Goal: Download file/media

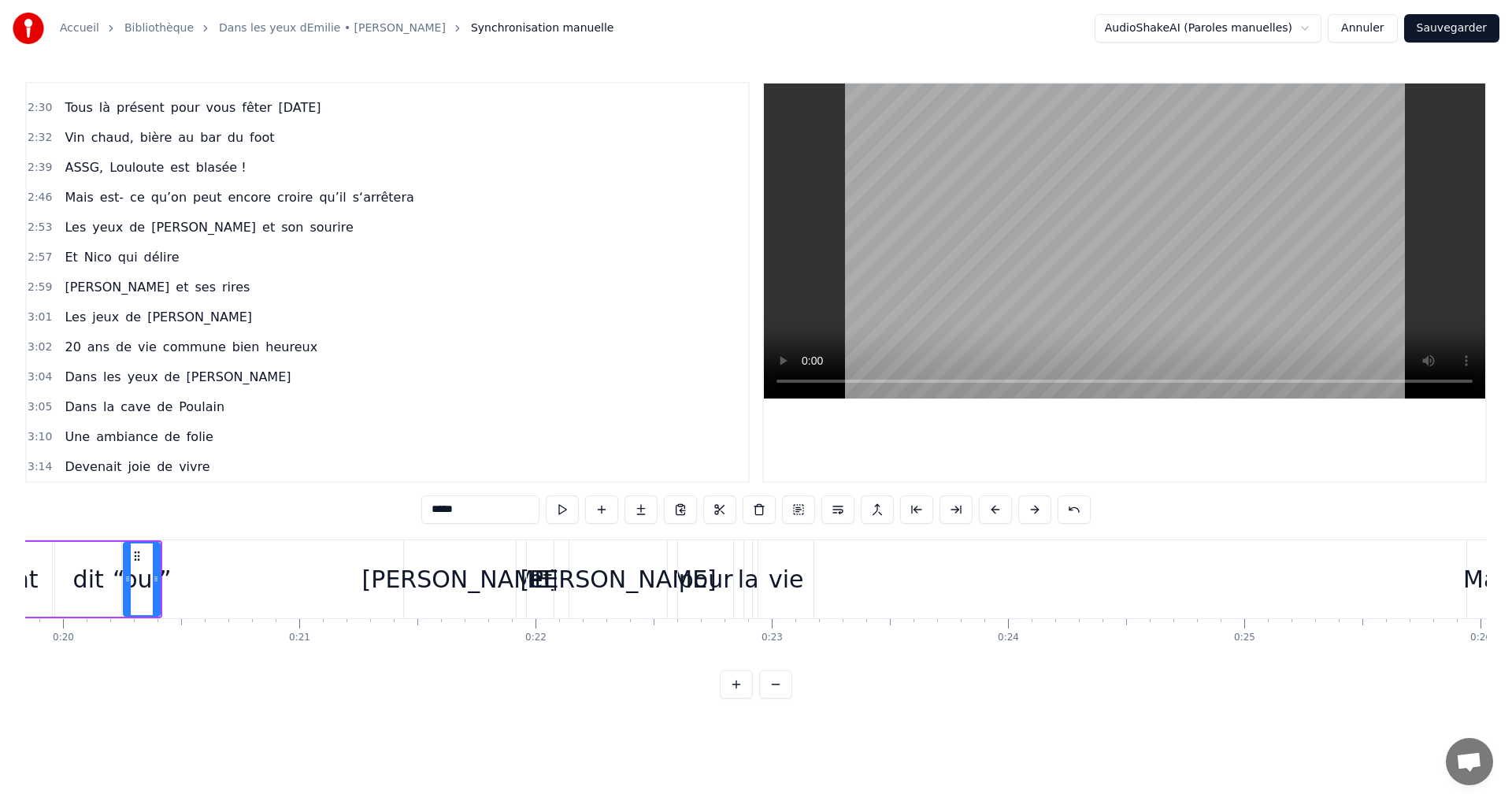
scroll to position [740, 0]
click at [1458, 23] on button "Sauvegarder" at bounding box center [1452, 28] width 95 height 28
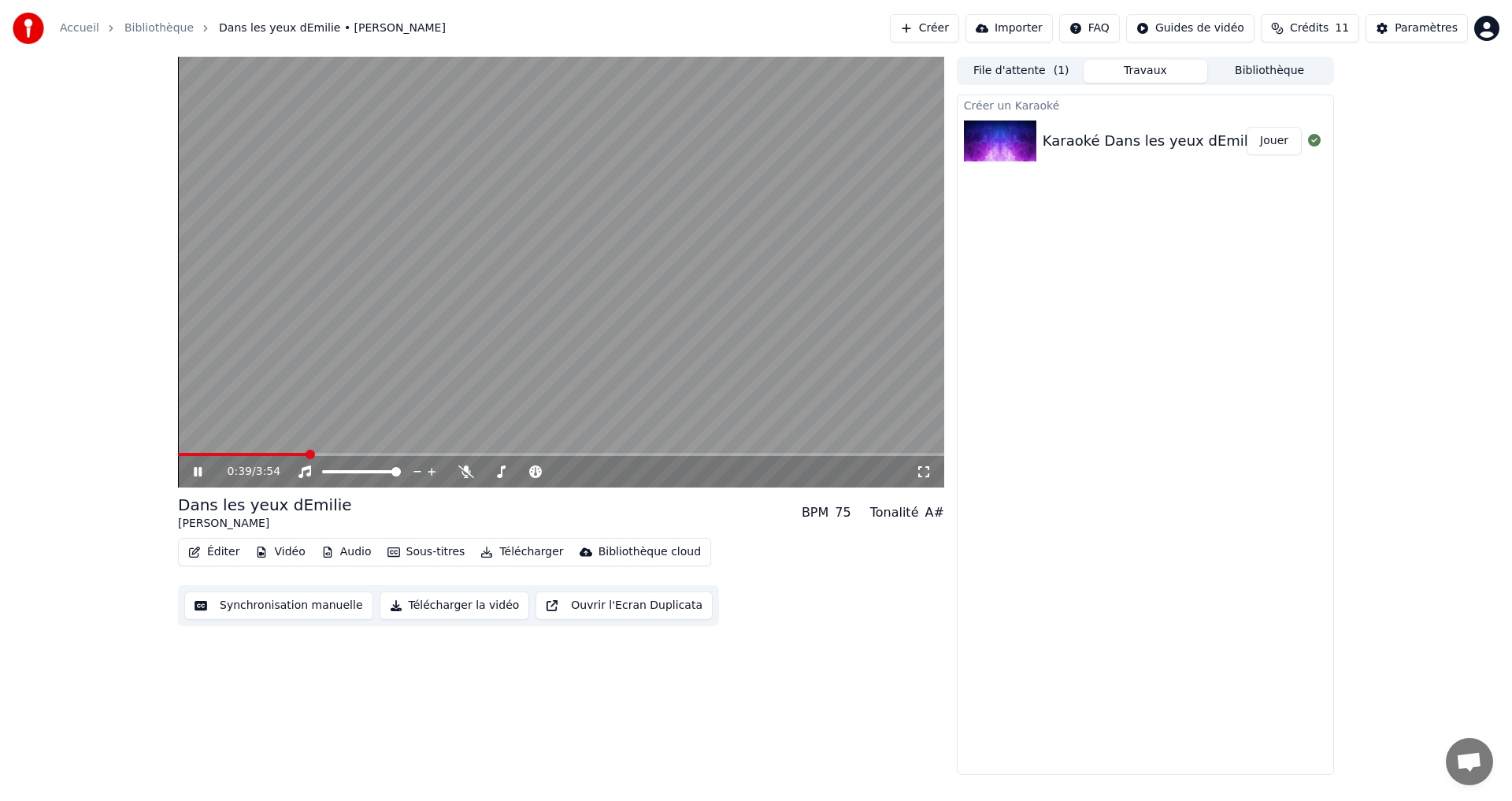
click at [194, 474] on icon at bounding box center [197, 471] width 8 height 9
click at [1034, 28] on button "Importer" at bounding box center [1009, 28] width 88 height 28
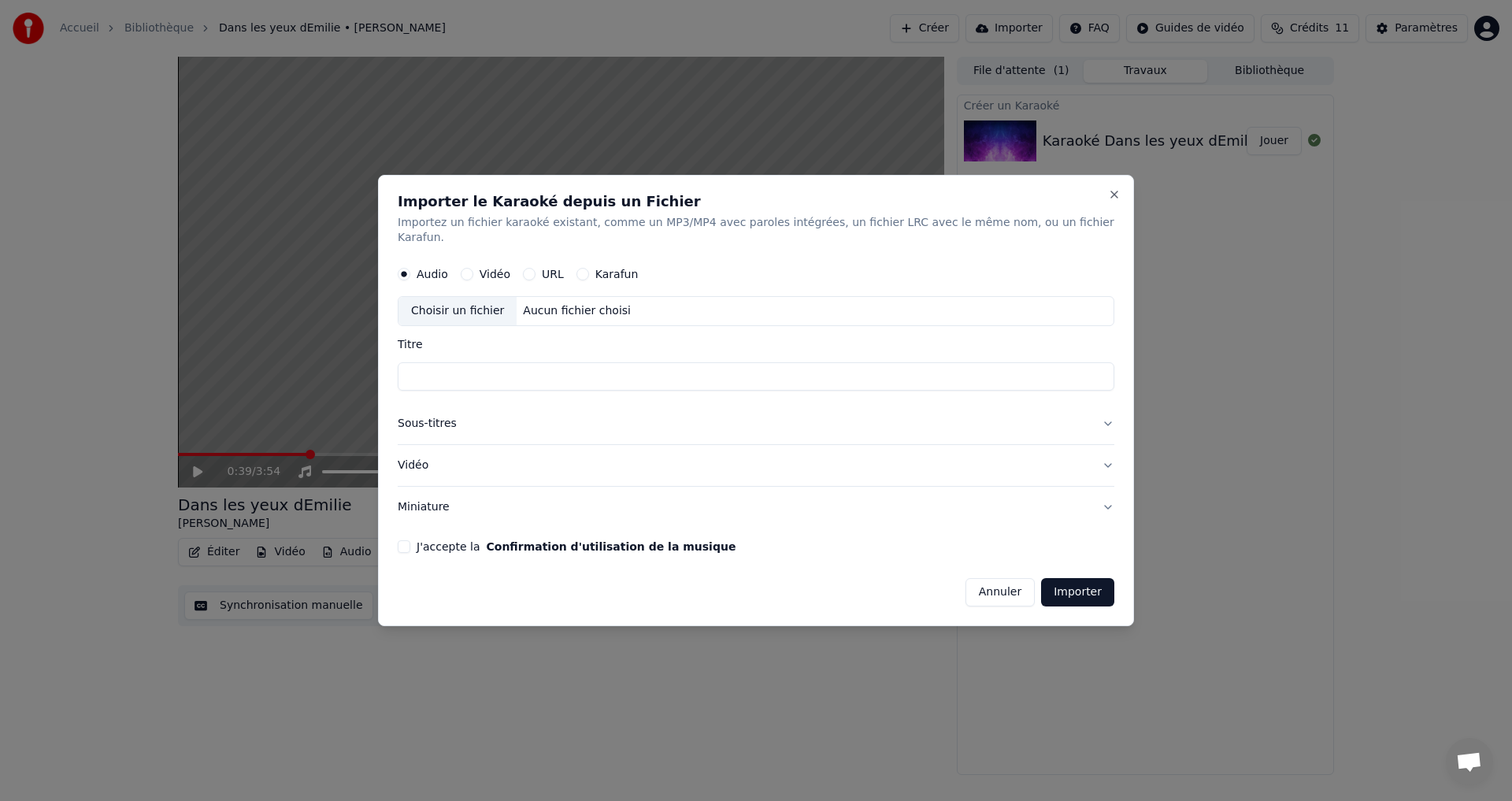
click at [992, 591] on button "Annuler" at bounding box center [1000, 592] width 69 height 28
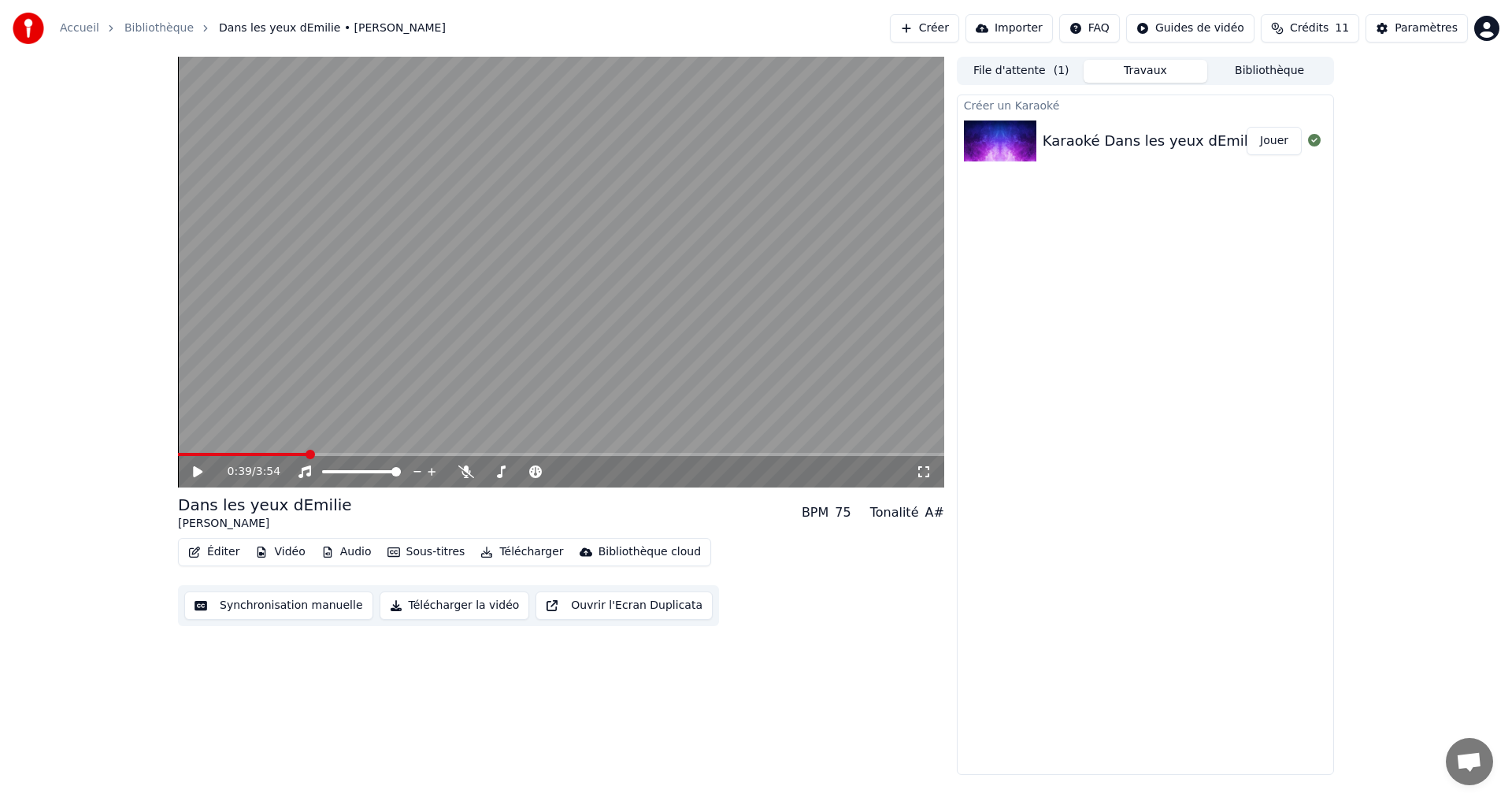
click at [449, 604] on button "Télécharger la vidéo" at bounding box center [455, 606] width 151 height 28
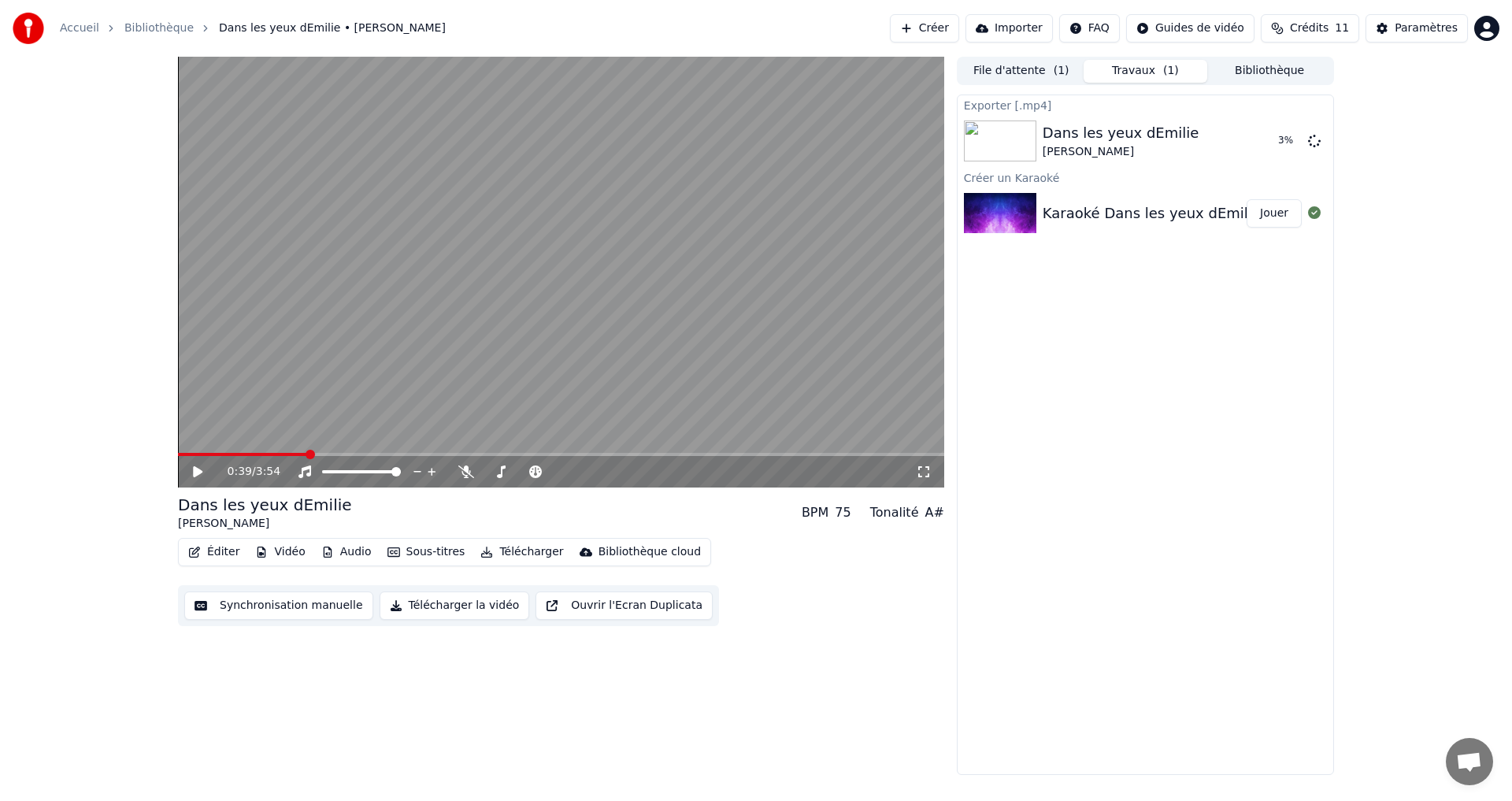
click at [1328, 27] on span "Crédits" at bounding box center [1309, 27] width 38 height 16
click at [1390, 322] on div "0:39 / 3:54 Dans les yeux dEmilie [PERSON_NAME] BPM 75 Tonalité A# Éditer Vidéo…" at bounding box center [756, 416] width 1512 height 718
click at [433, 604] on button "Télécharger la vidéo" at bounding box center [455, 606] width 151 height 28
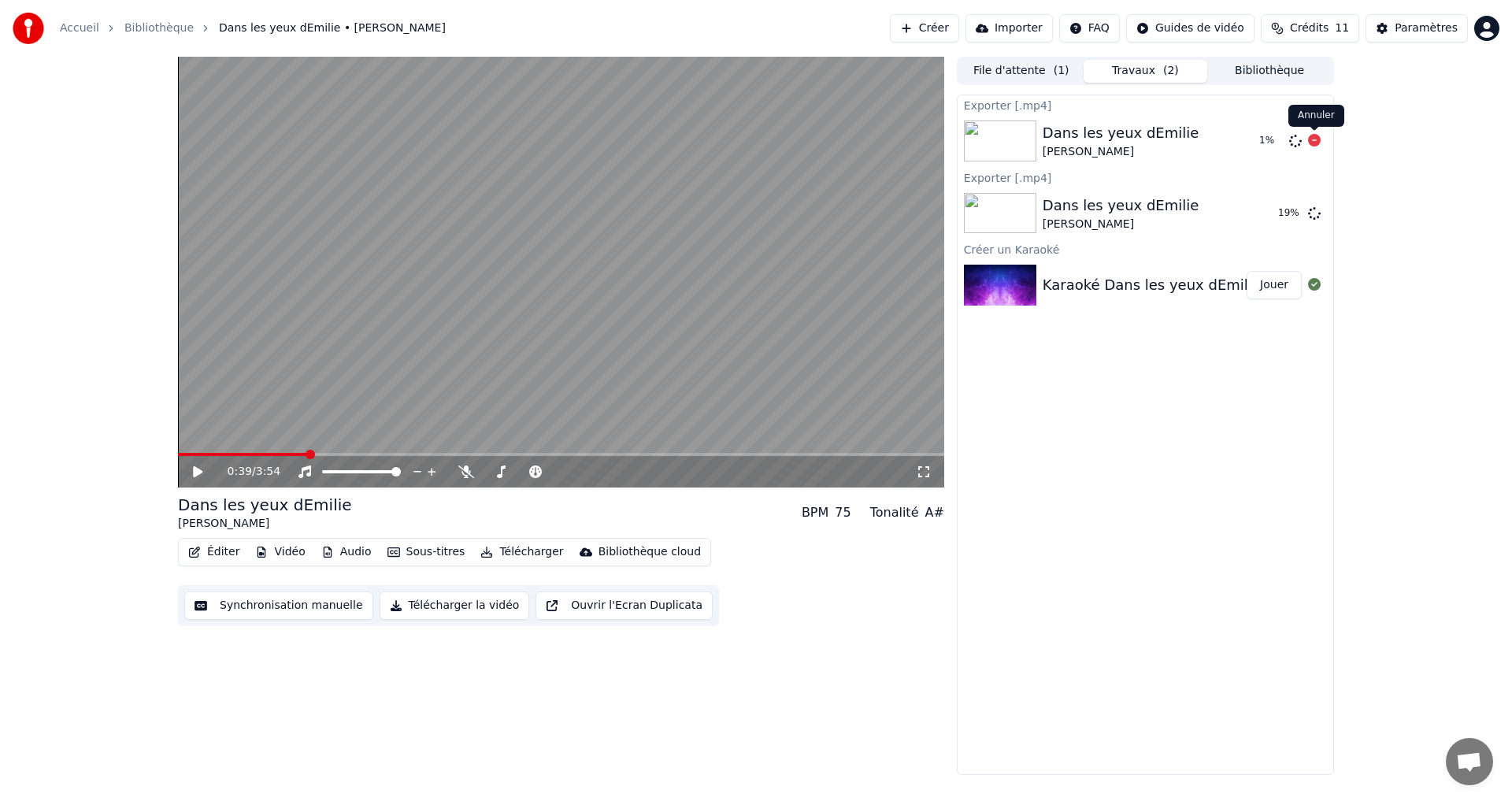
click at [1311, 137] on icon at bounding box center [1314, 141] width 13 height 13
click at [248, 604] on button "Synchronisation manuelle" at bounding box center [278, 606] width 189 height 28
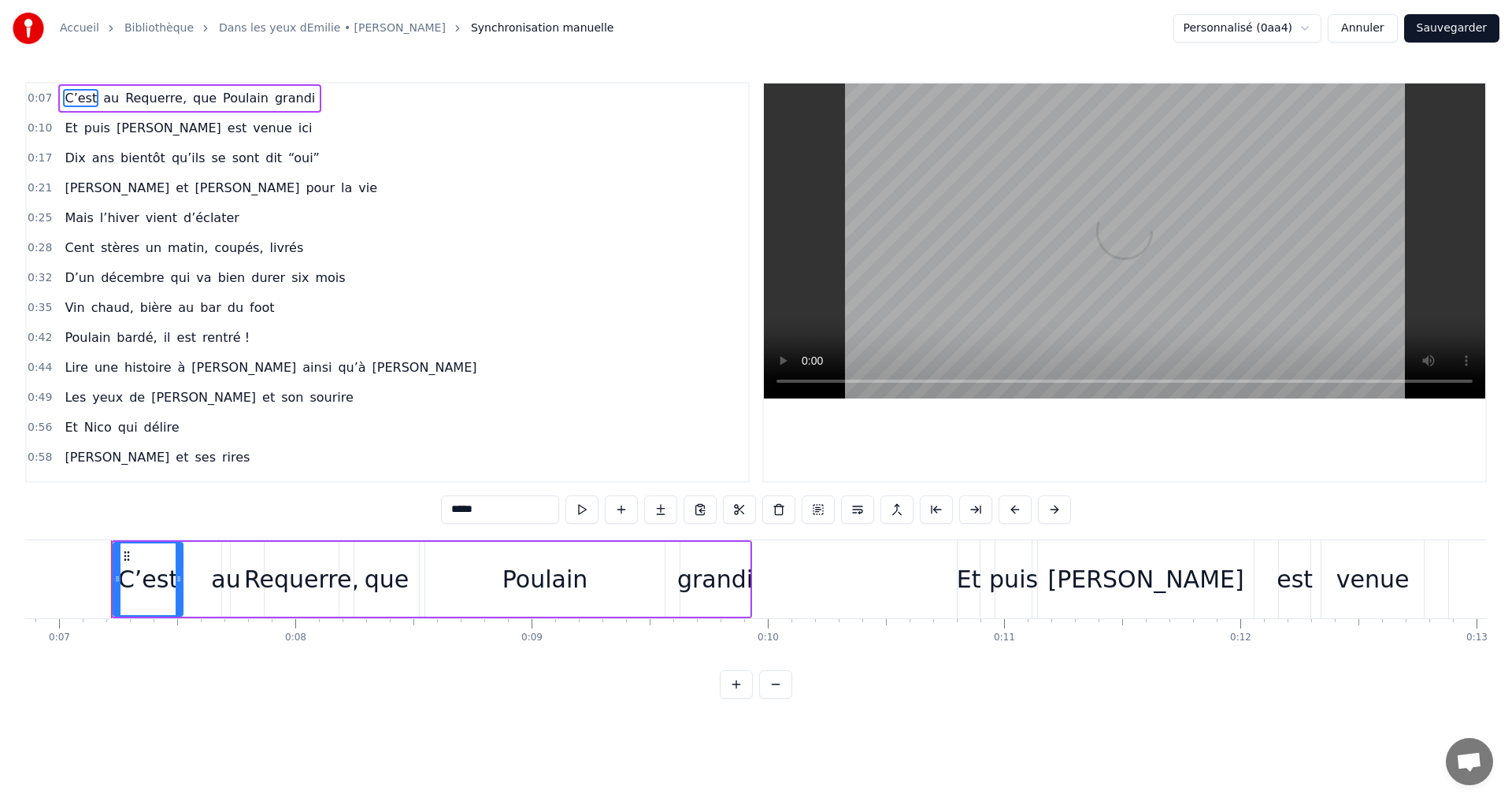
scroll to position [0, 1627]
click at [1374, 26] on button "Annuler" at bounding box center [1362, 28] width 69 height 28
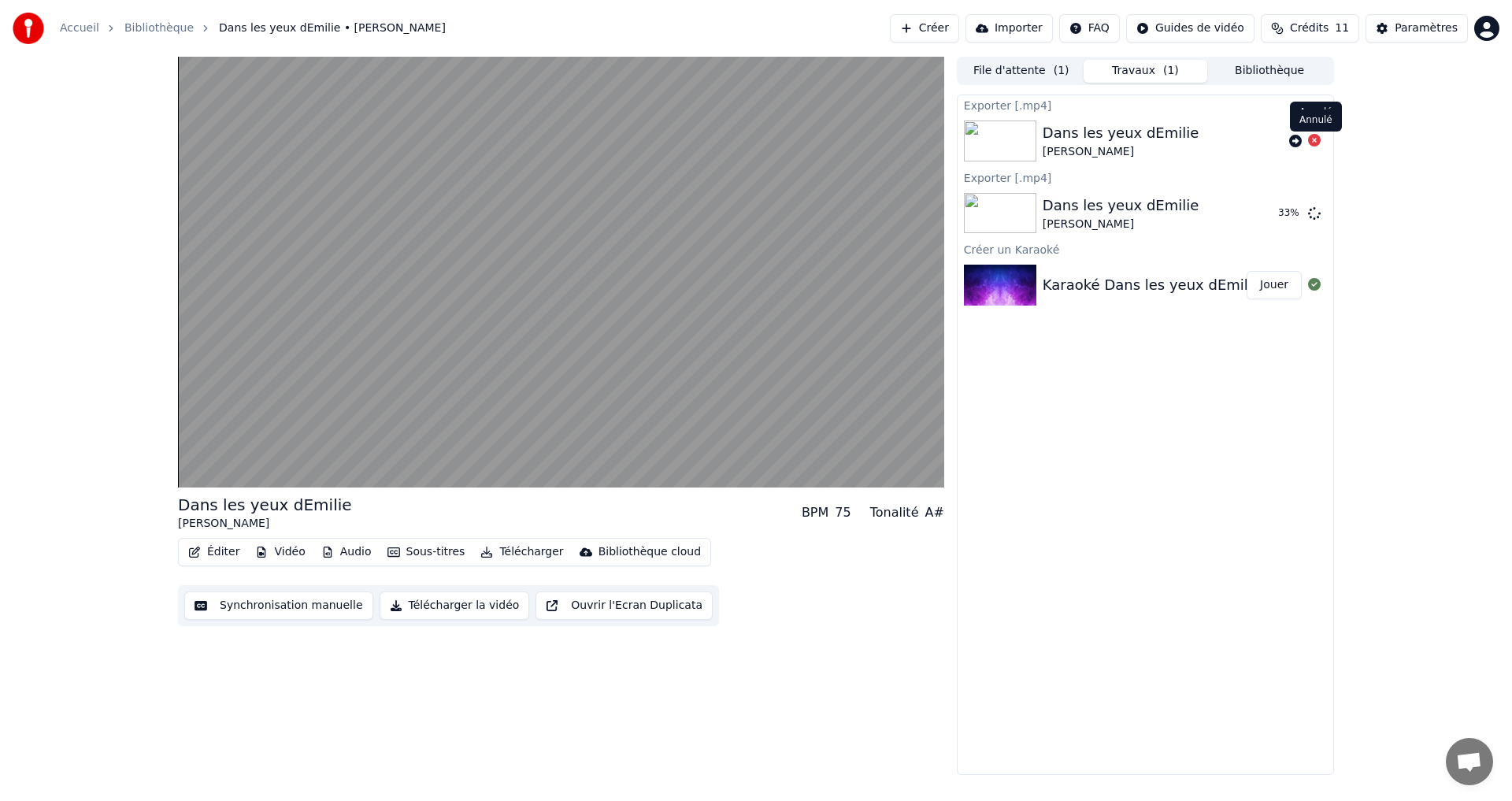
click at [1313, 142] on icon at bounding box center [1314, 141] width 13 height 13
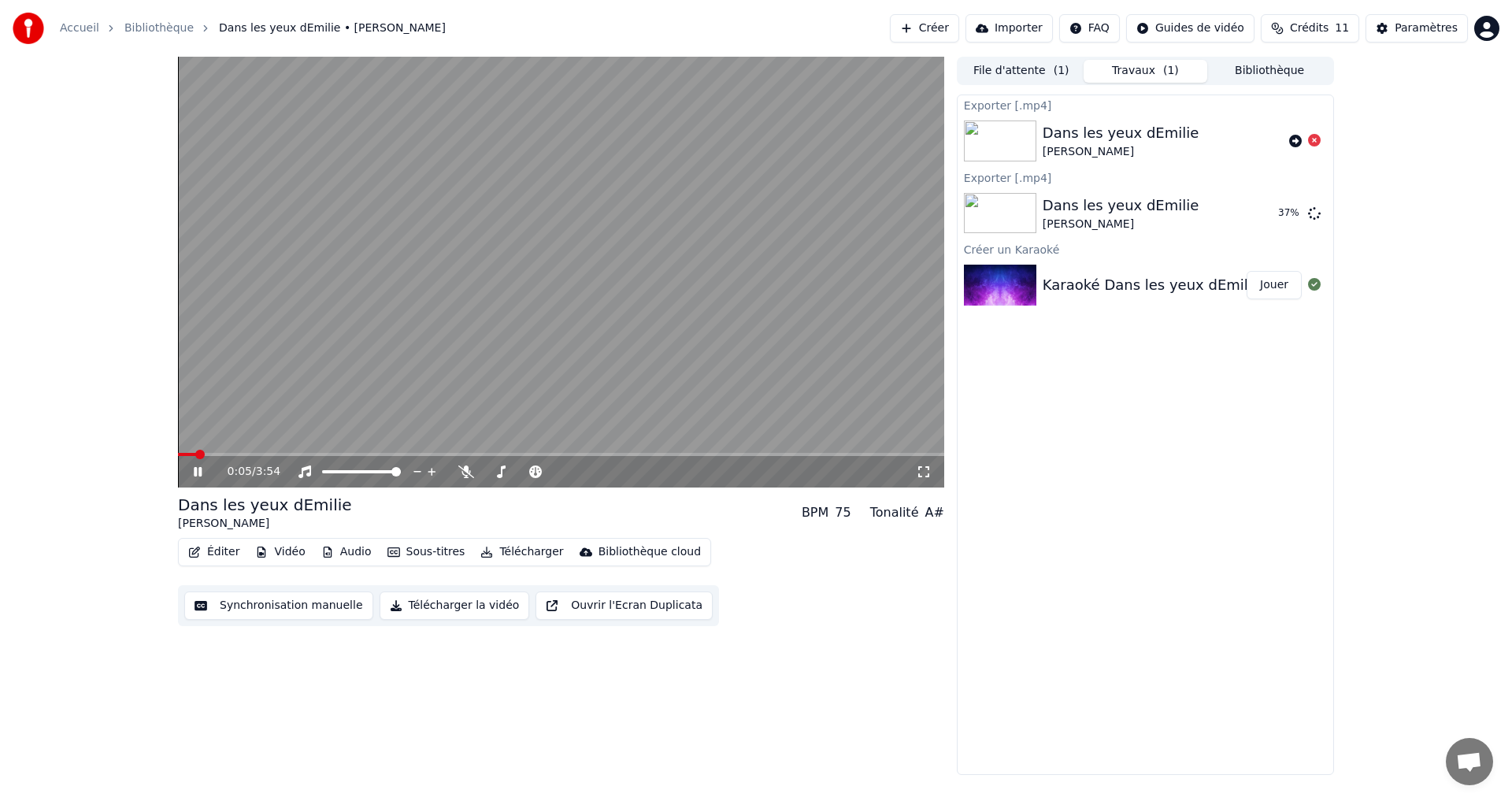
click at [320, 606] on button "Synchronisation manuelle" at bounding box center [278, 606] width 189 height 28
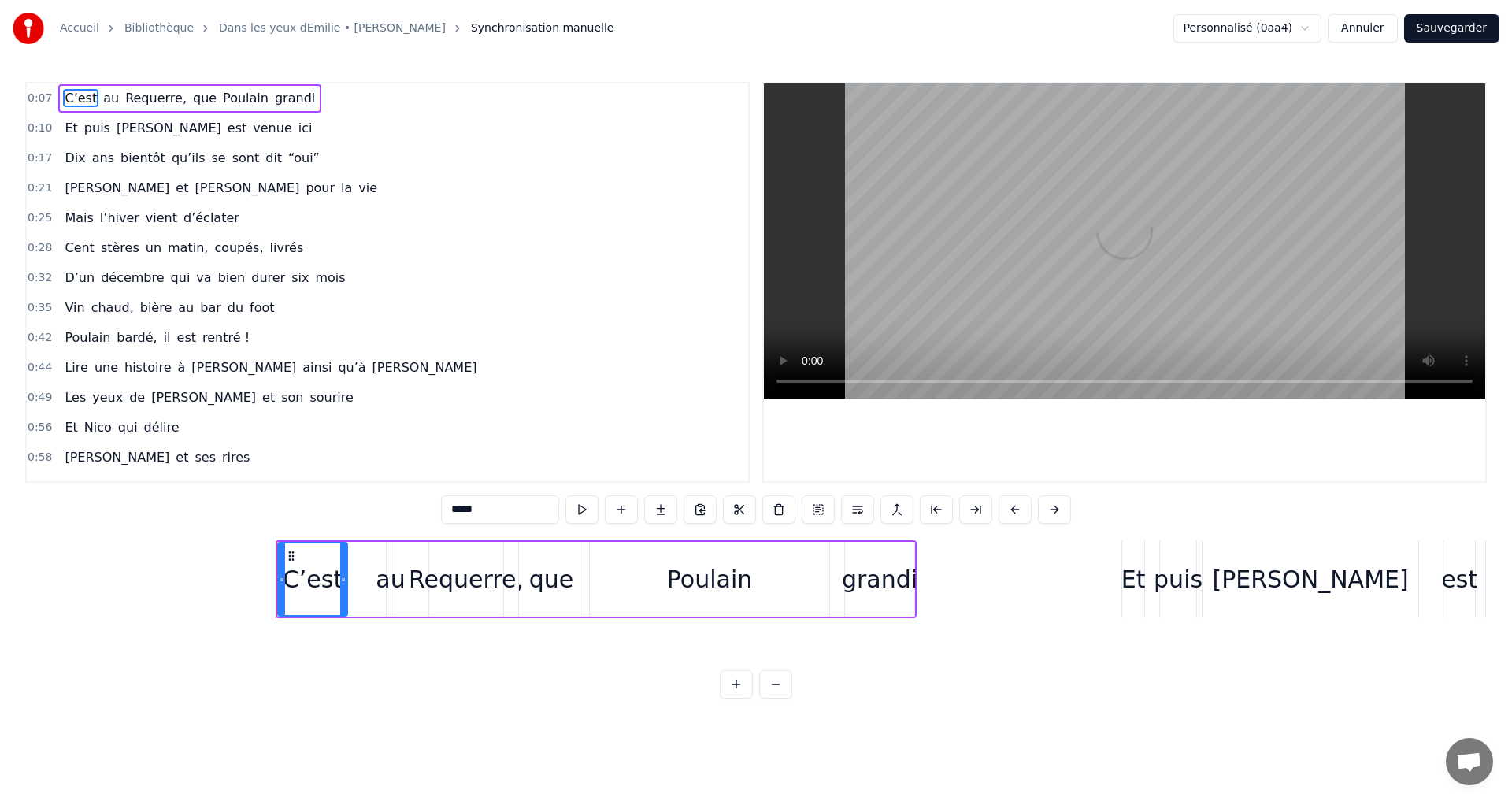
scroll to position [0, 1627]
